Goal: Task Accomplishment & Management: Manage account settings

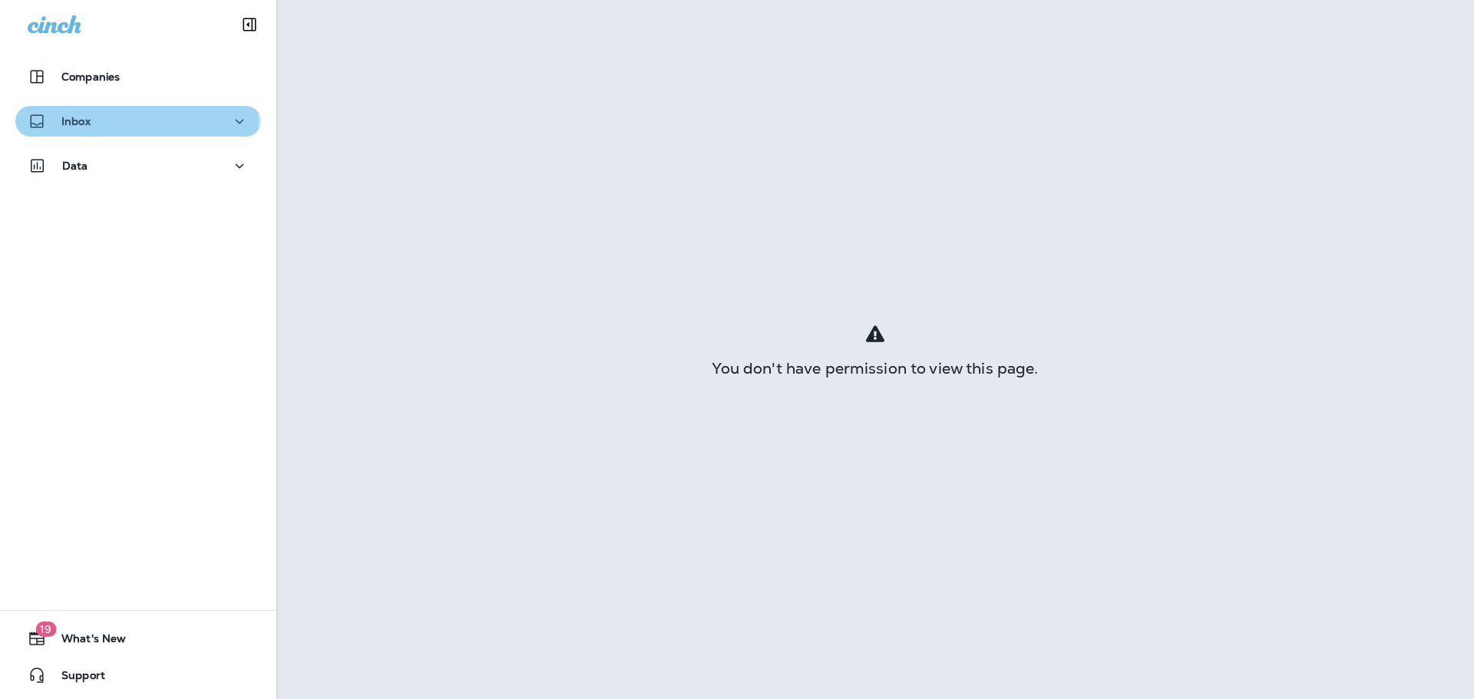
click at [136, 123] on div "Inbox" at bounding box center [138, 121] width 221 height 19
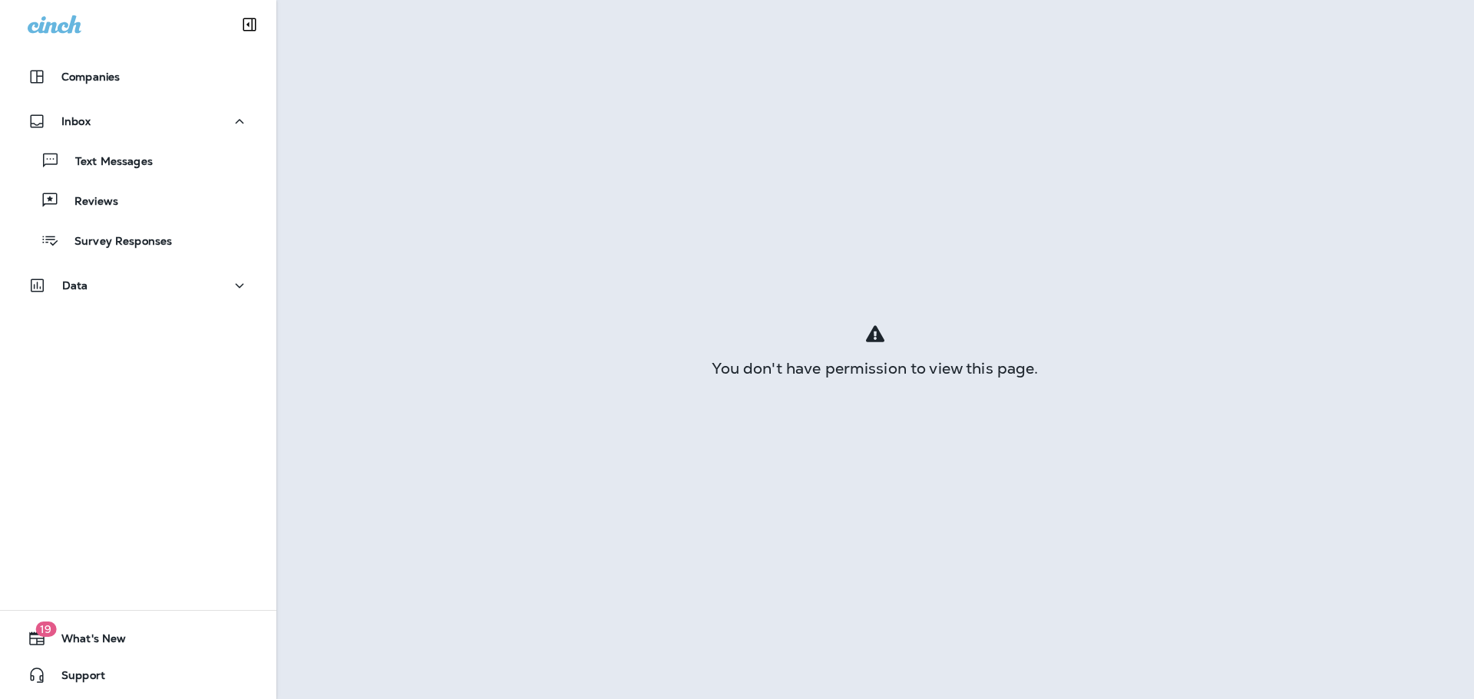
click at [130, 179] on div "Text Messages Reviews Survey Responses" at bounding box center [138, 197] width 246 height 120
click at [150, 144] on div "Text Messages Reviews Survey Responses" at bounding box center [138, 197] width 246 height 120
click at [138, 179] on div "Text Messages Reviews Survey Responses" at bounding box center [138, 197] width 246 height 120
click at [138, 151] on div "Text Messages" at bounding box center [86, 160] width 131 height 23
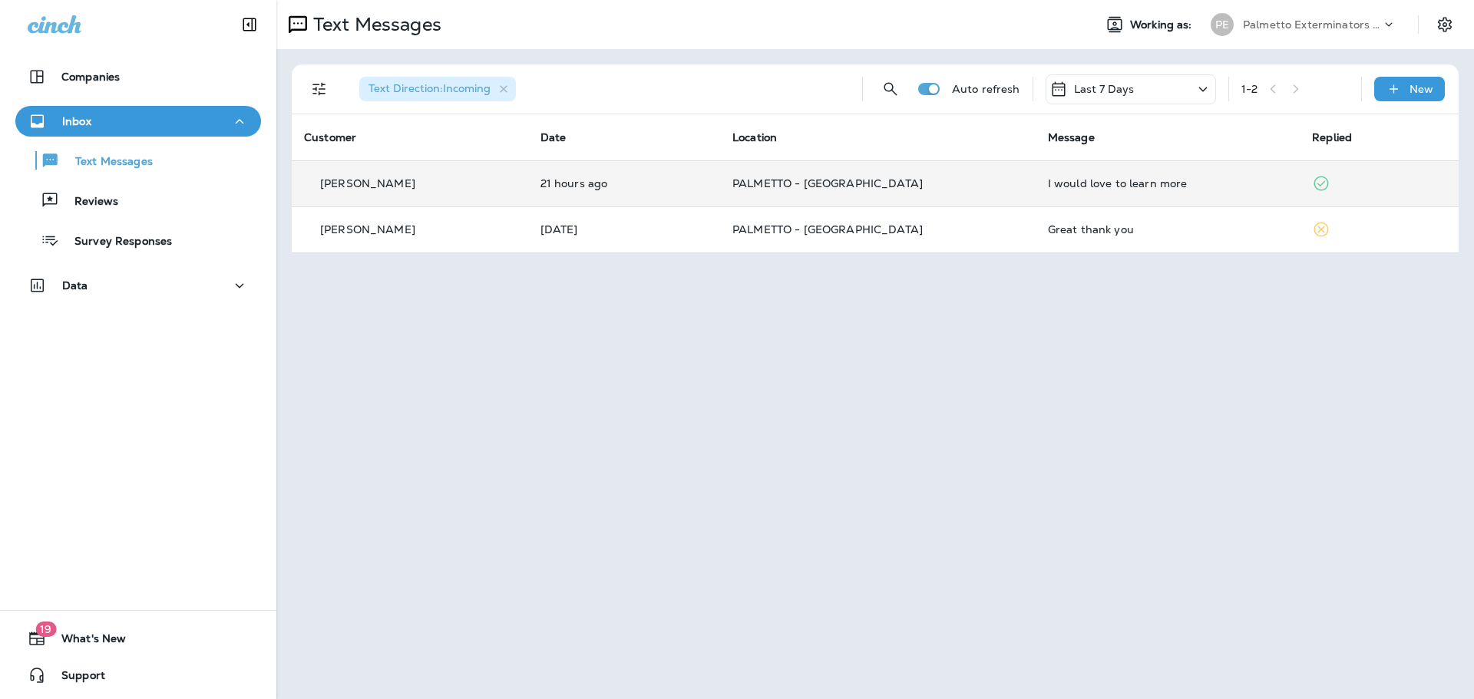
drag, startPoint x: 775, startPoint y: 153, endPoint x: 779, endPoint y: 167, distance: 14.3
click at [775, 152] on th "Location" at bounding box center [877, 137] width 315 height 46
click at [779, 170] on td "PALMETTO - [GEOGRAPHIC_DATA]" at bounding box center [877, 183] width 315 height 46
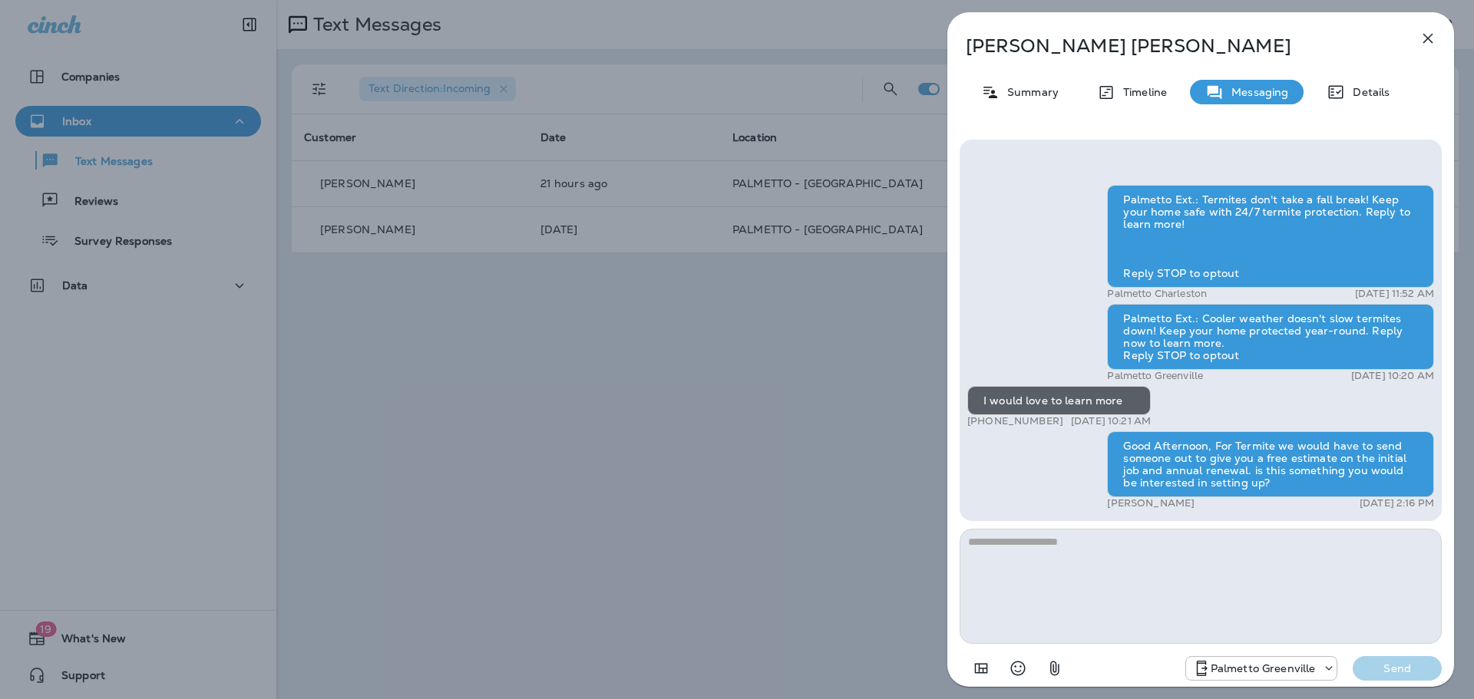
click at [741, 211] on div "[PERSON_NAME] Summary Timeline Messaging Details Palmetto Ext.: Termites don't …" at bounding box center [737, 349] width 1474 height 699
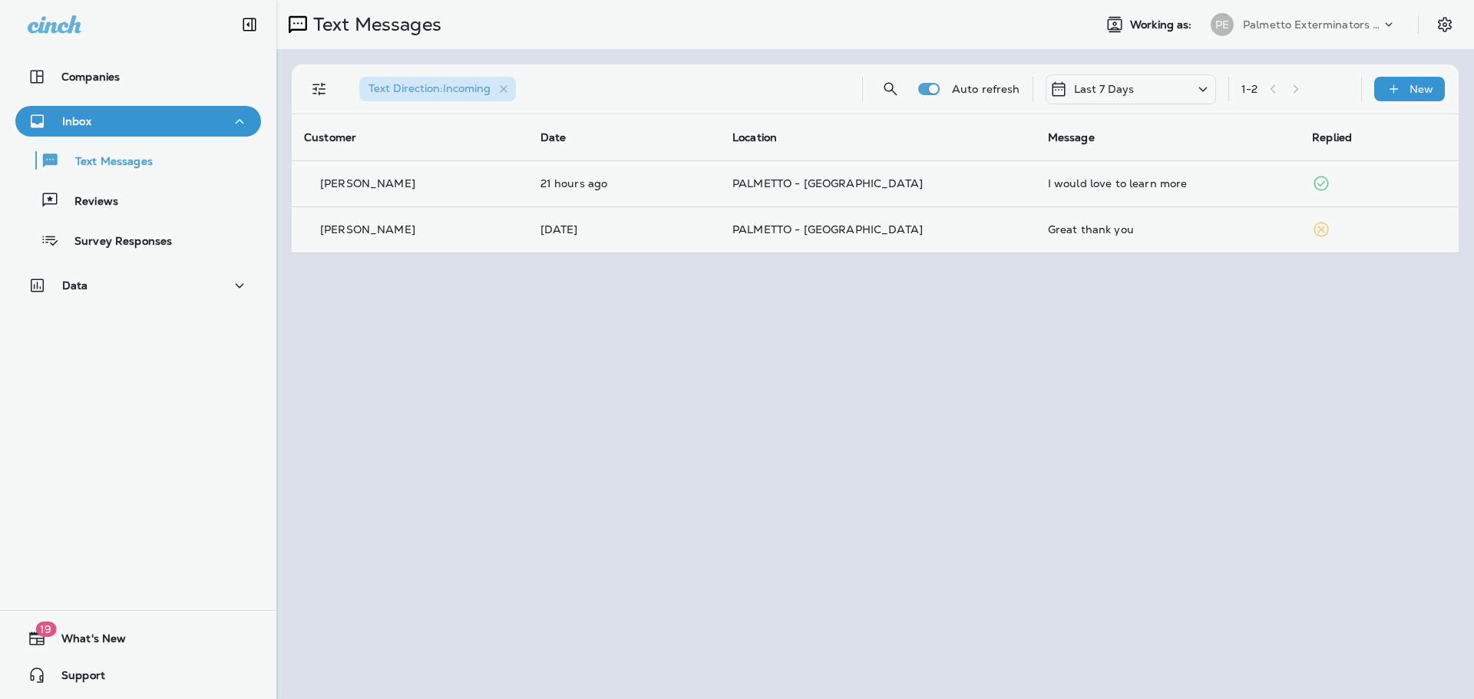
click at [730, 248] on div at bounding box center [818, 349] width 1474 height 699
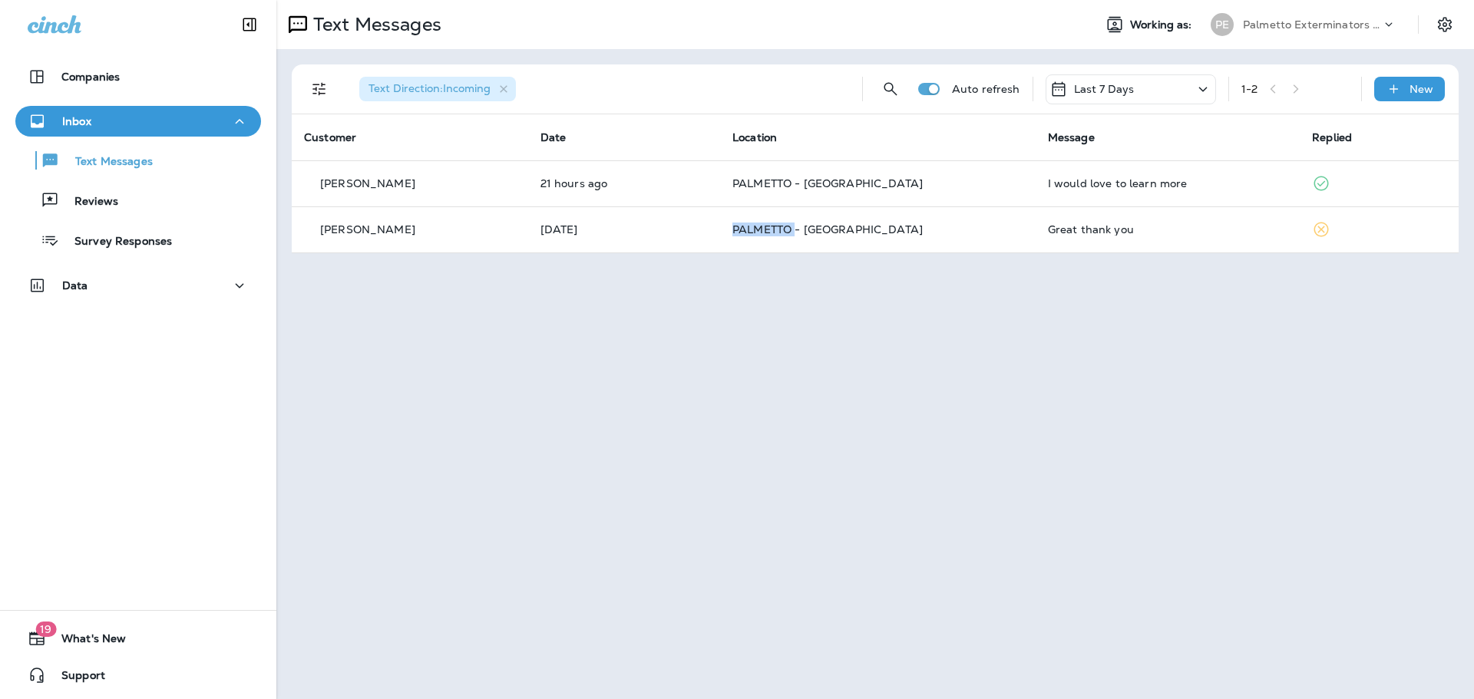
click at [730, 248] on td "PALMETTO - [GEOGRAPHIC_DATA]" at bounding box center [877, 229] width 315 height 46
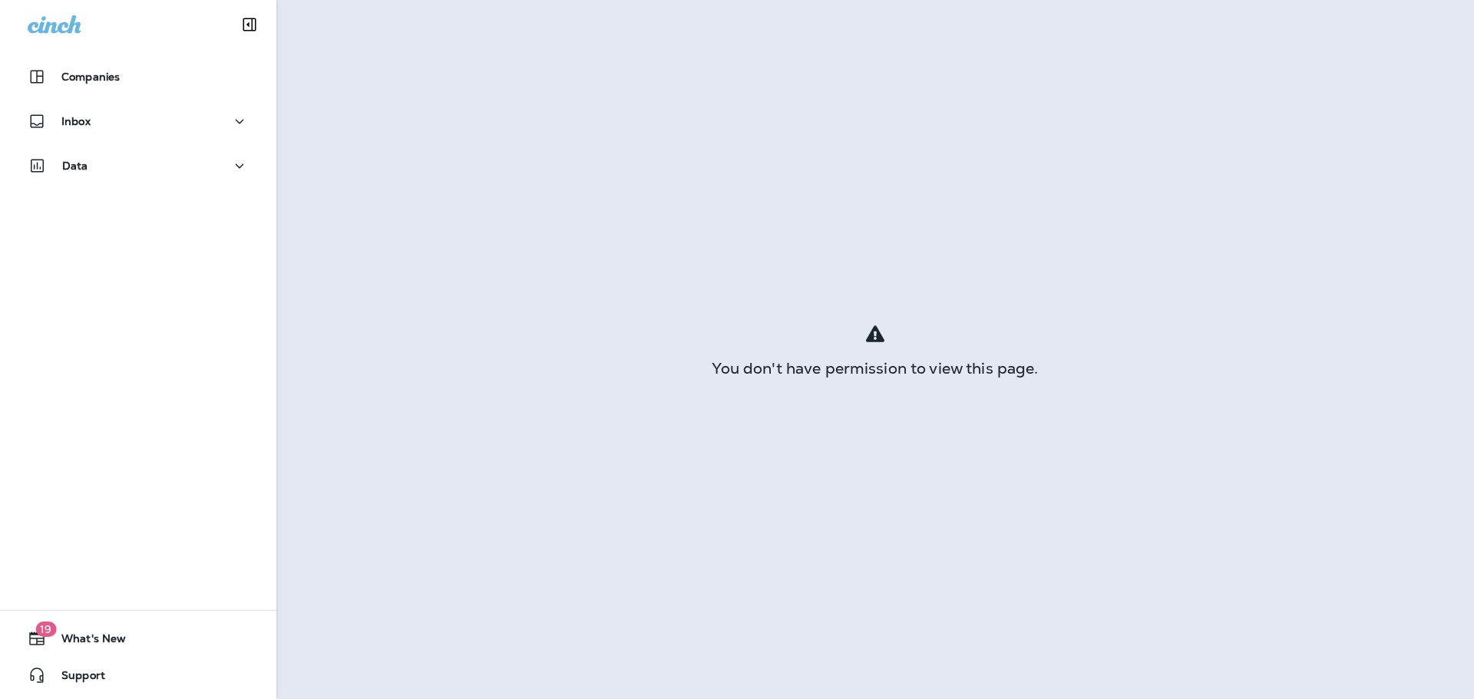
click at [10, 132] on div "Inbox" at bounding box center [138, 125] width 276 height 38
click at [64, 112] on div "Inbox" at bounding box center [59, 121] width 63 height 19
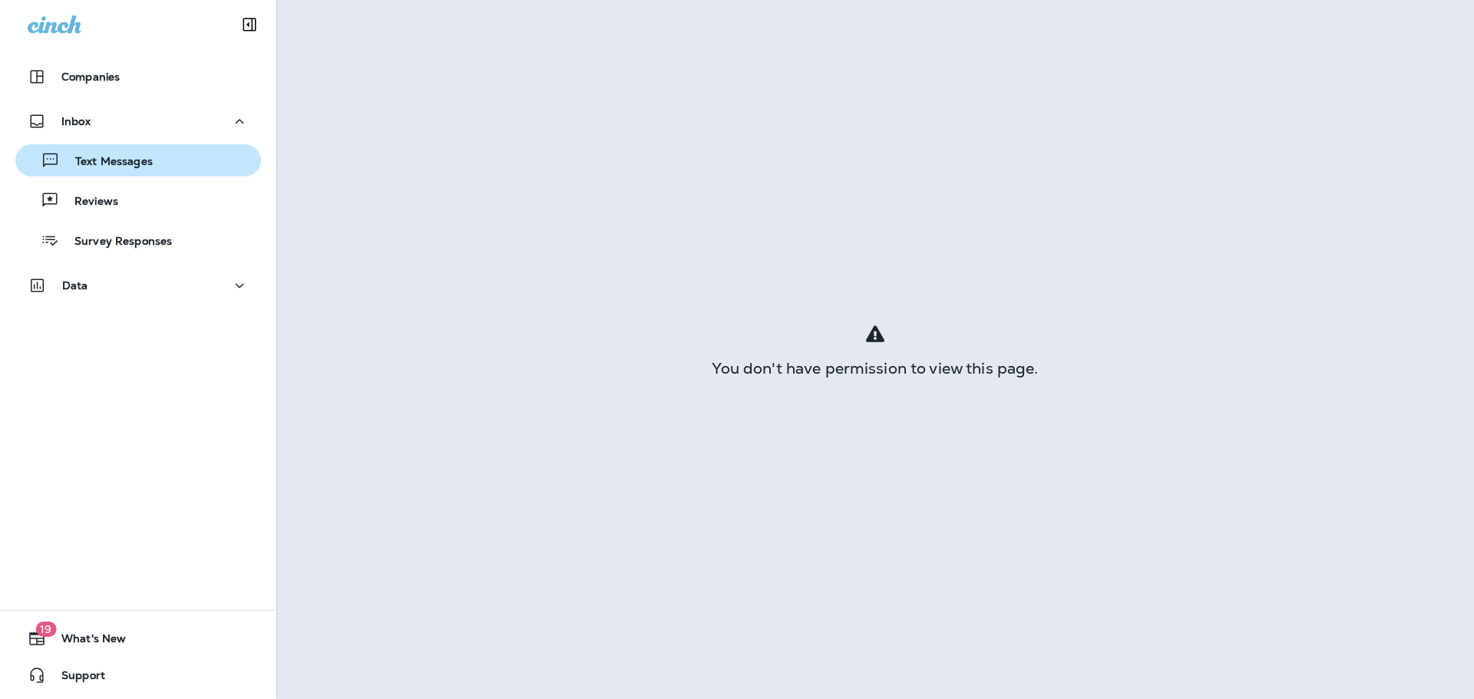
click at [96, 166] on p "Text Messages" at bounding box center [106, 162] width 93 height 15
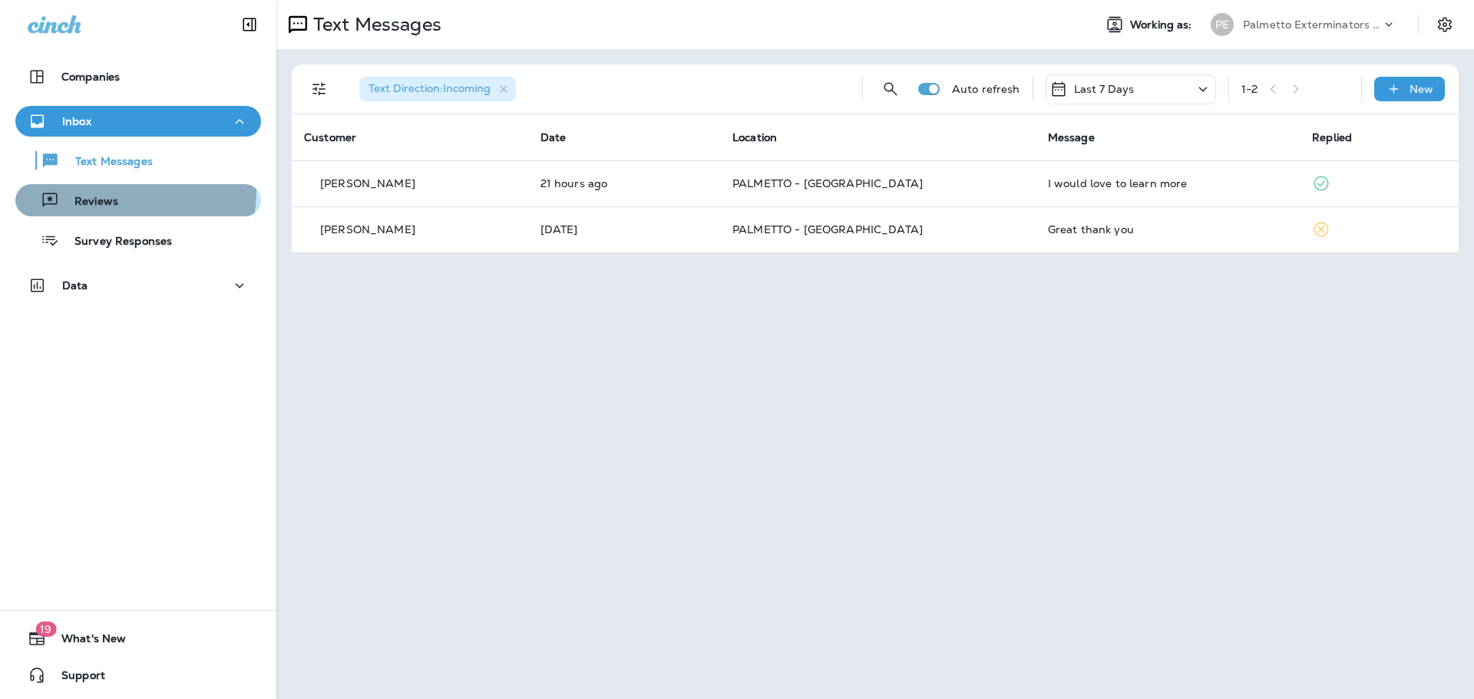
click at [92, 190] on div "Reviews" at bounding box center [69, 200] width 97 height 23
